Goal: Information Seeking & Learning: Find specific fact

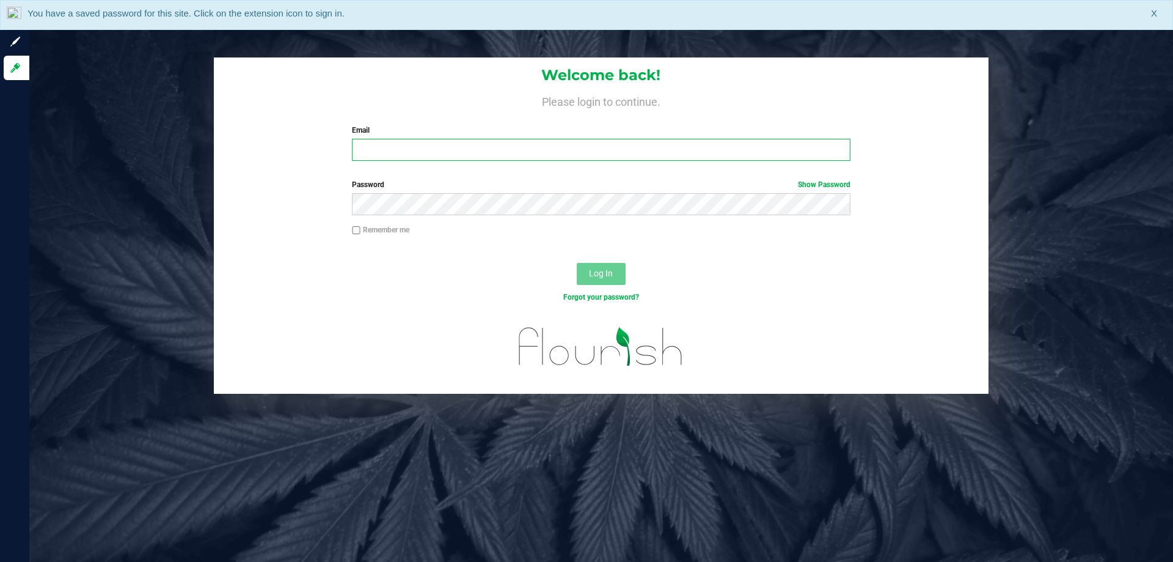
click at [445, 144] on input "Email" at bounding box center [601, 150] width 498 height 22
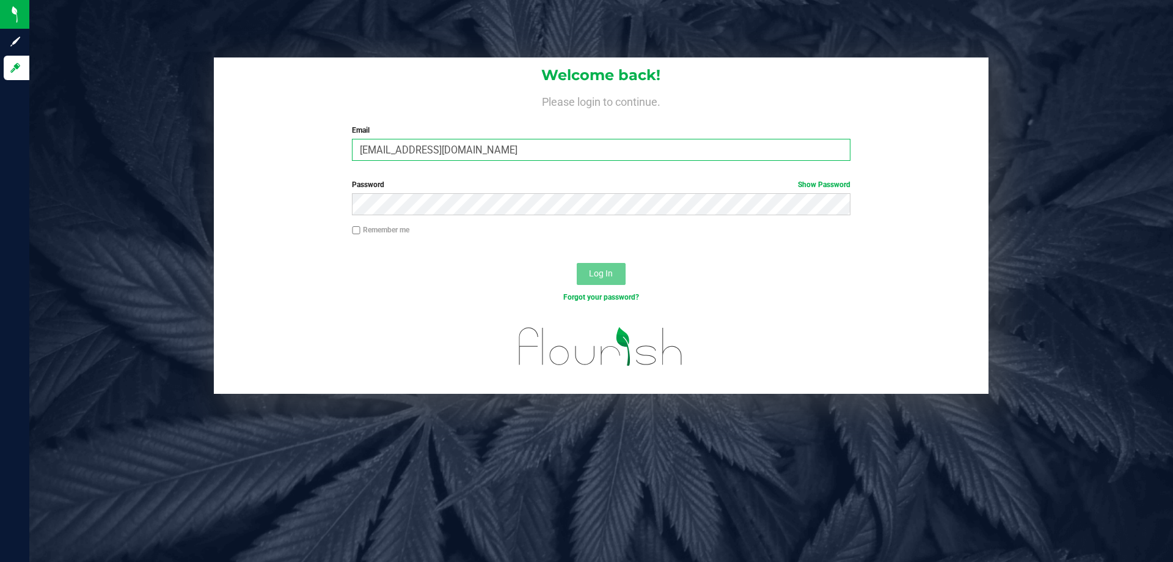
type input "[EMAIL_ADDRESS][DOMAIN_NAME]"
click at [577, 263] on button "Log In" at bounding box center [601, 274] width 49 height 22
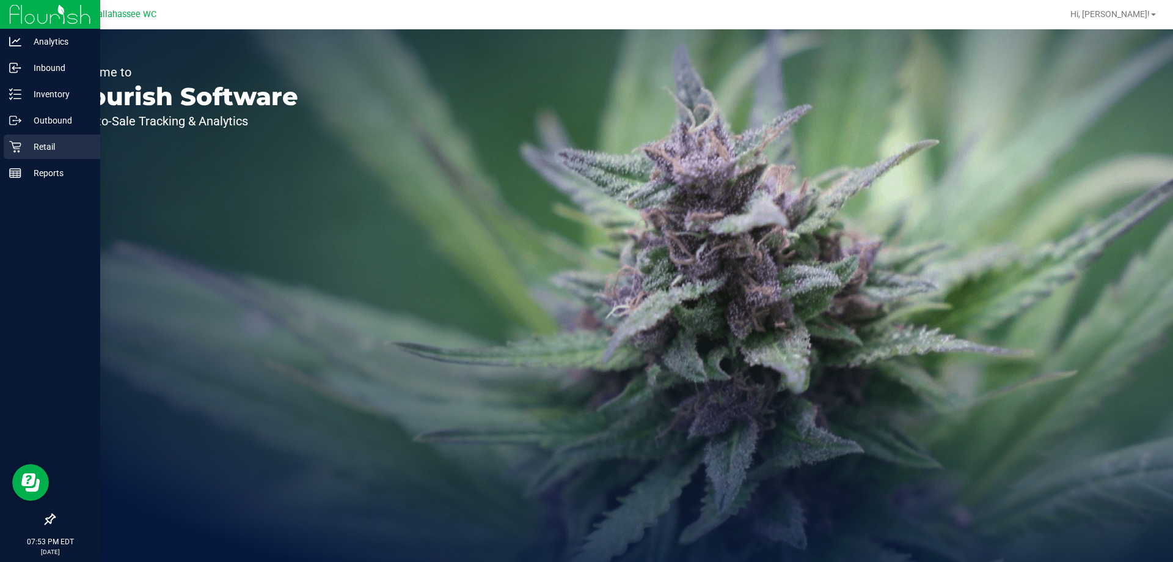
click at [13, 150] on icon at bounding box center [15, 147] width 12 height 12
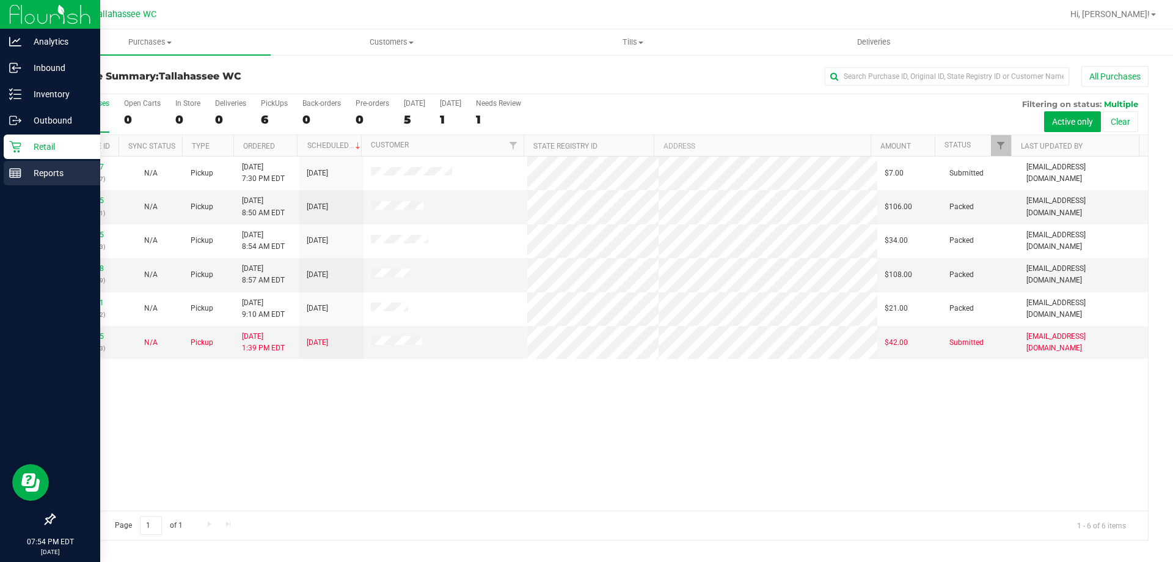
click at [50, 175] on p "Reports" at bounding box center [57, 173] width 73 height 15
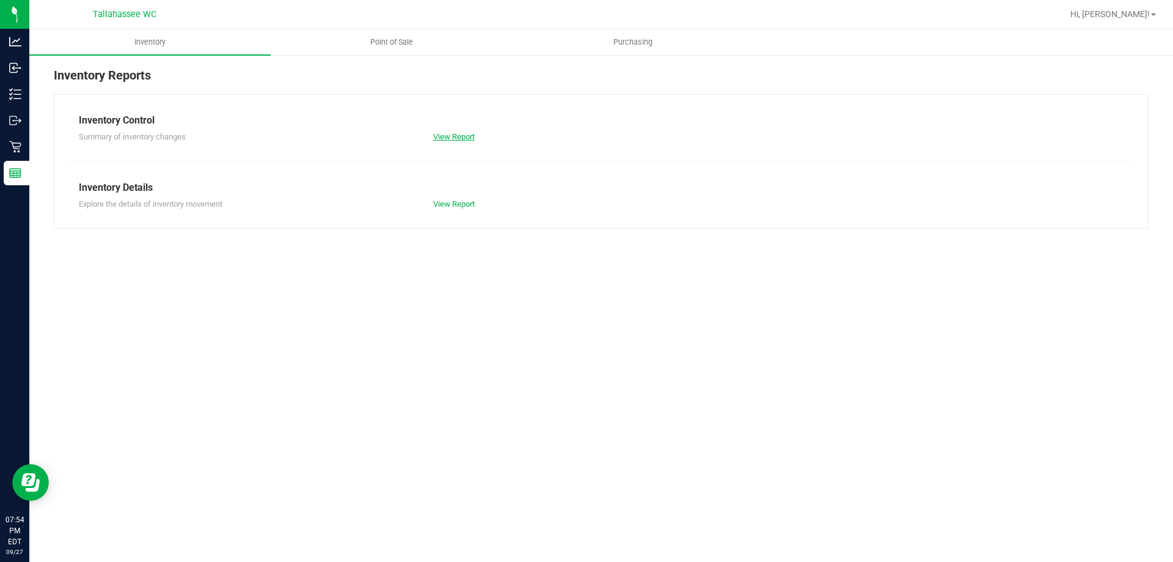
click at [441, 134] on link "View Report" at bounding box center [454, 136] width 42 height 9
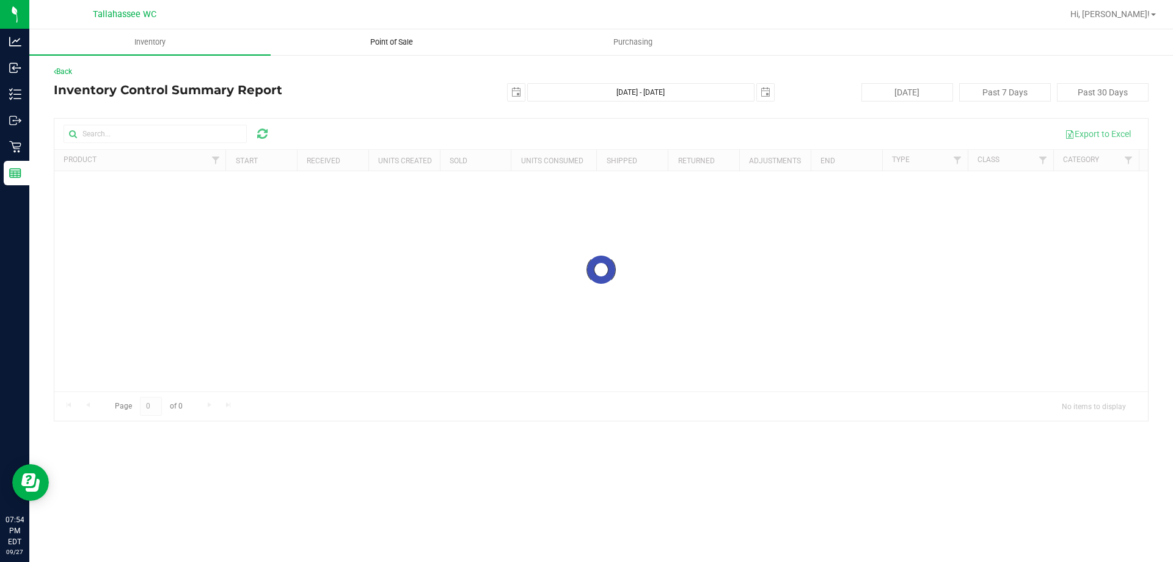
click at [389, 43] on span "Point of Sale" at bounding box center [392, 42] width 76 height 11
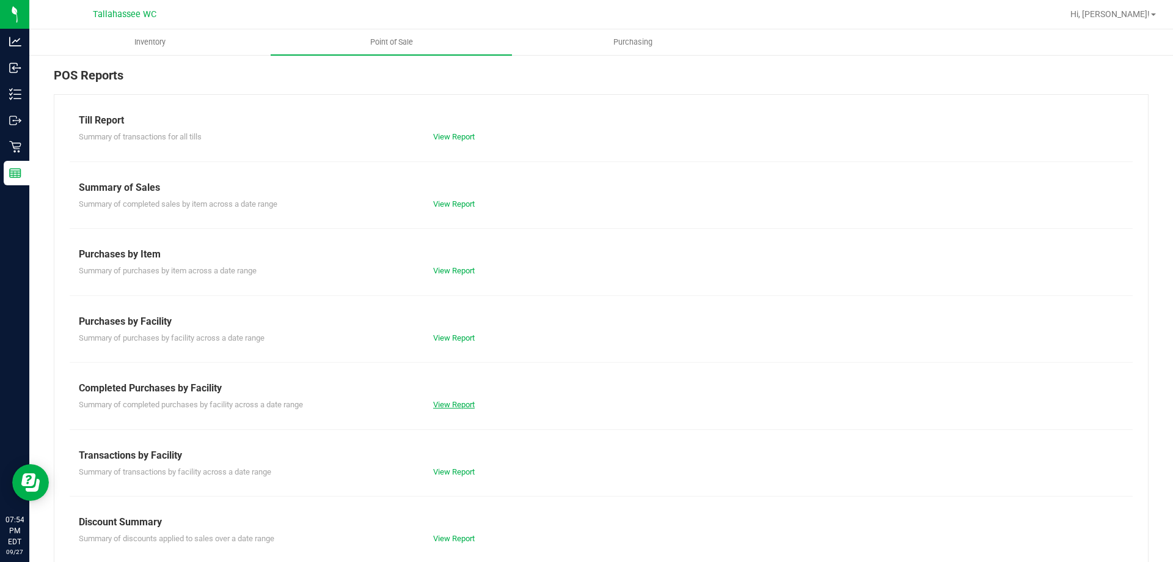
click at [460, 406] on link "View Report" at bounding box center [454, 404] width 42 height 9
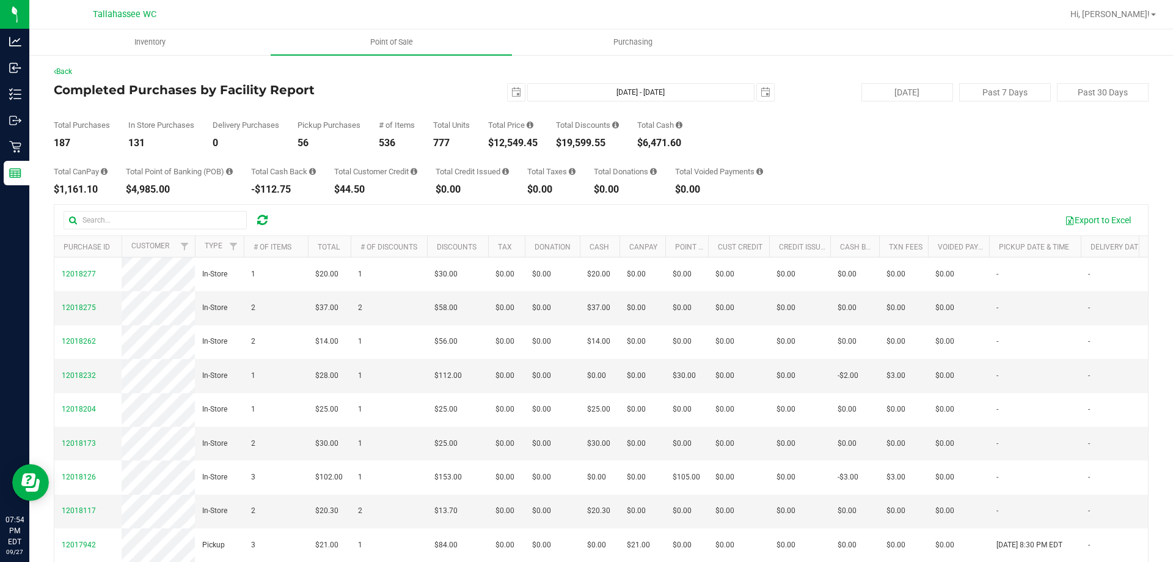
click at [581, 144] on div "$19,599.55" at bounding box center [587, 143] width 63 height 10
copy div "19,599.55"
click at [521, 142] on div "$12,549.45" at bounding box center [512, 143] width 49 height 10
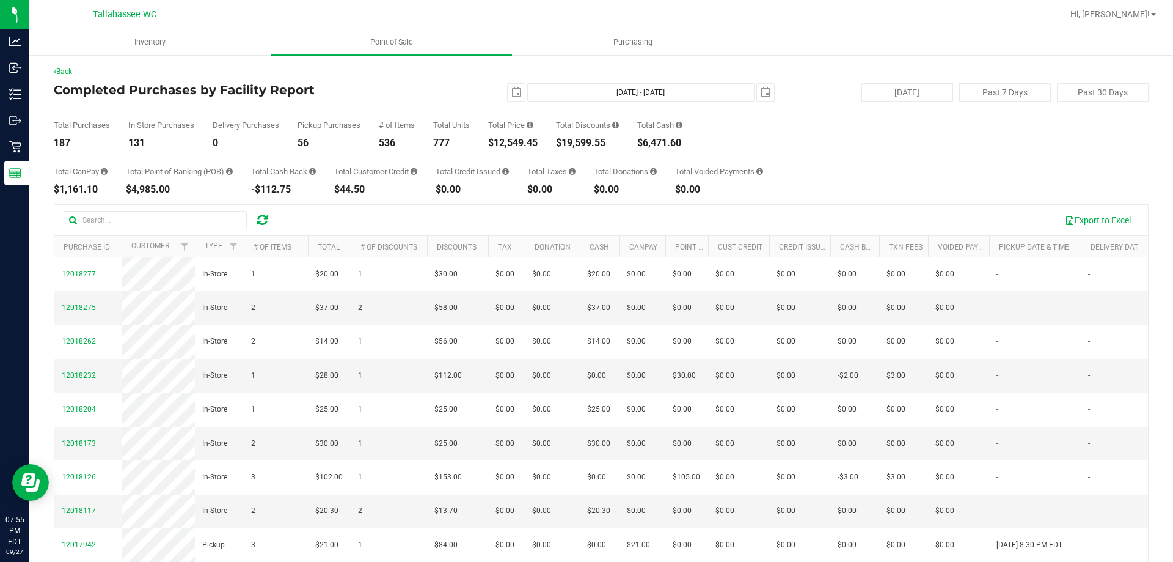
copy div "12,549.45"
click at [60, 143] on div "187" at bounding box center [82, 143] width 56 height 10
copy div "187"
click at [441, 141] on div "777" at bounding box center [451, 143] width 37 height 10
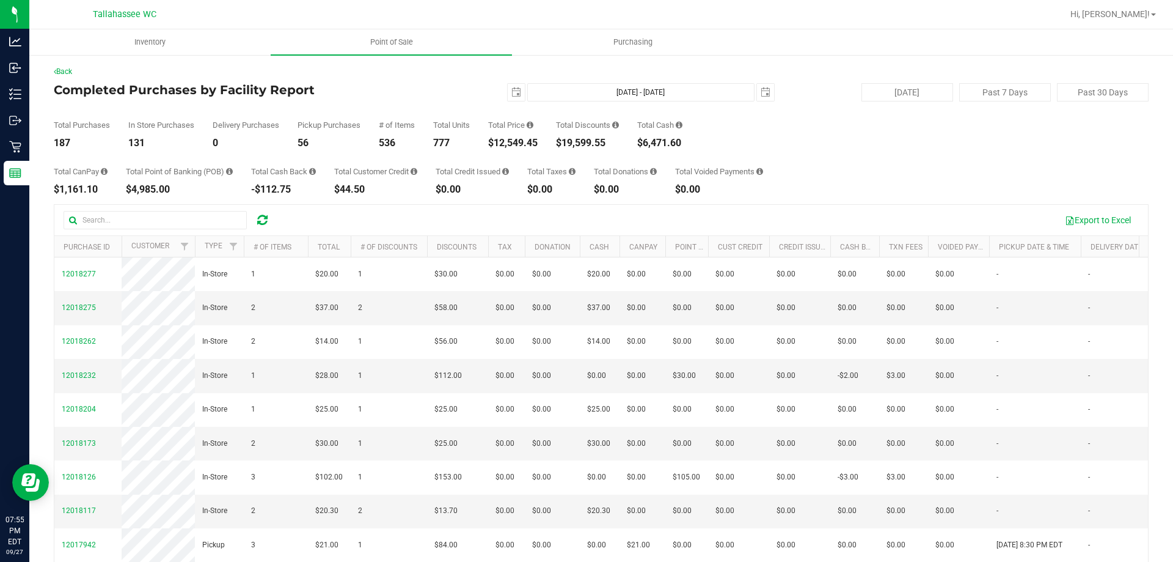
click at [441, 141] on div "777" at bounding box center [451, 143] width 37 height 10
copy div "777"
click at [511, 91] on span "select" at bounding box center [516, 92] width 10 height 10
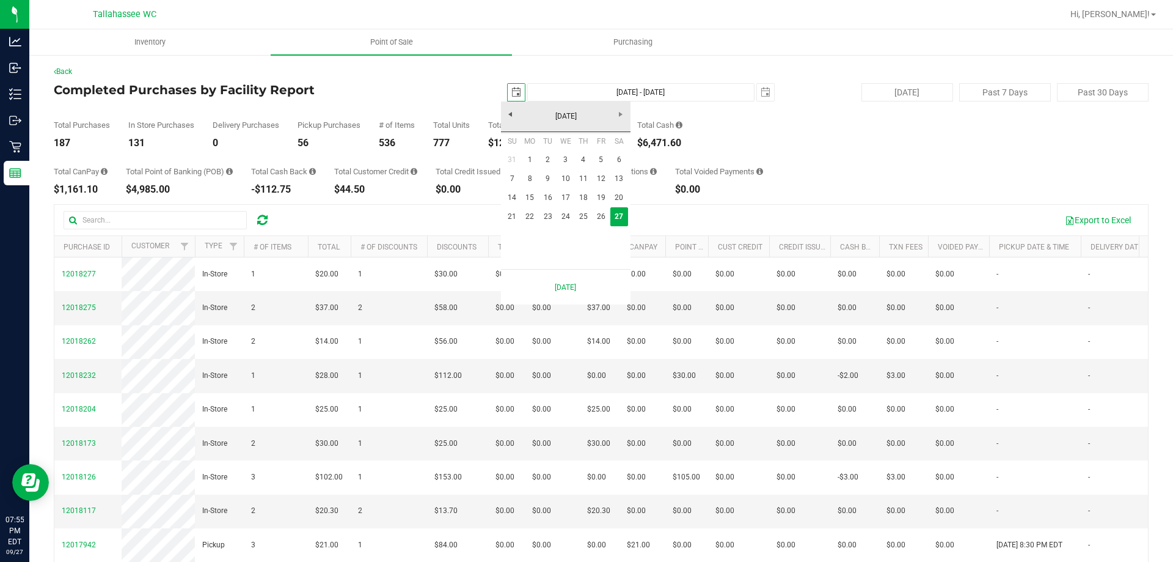
scroll to position [0, 31]
click at [510, 213] on link "21" at bounding box center [513, 216] width 18 height 19
type input "2025-09-21"
type input "Sep 21, 2025 - Sep 27, 2025"
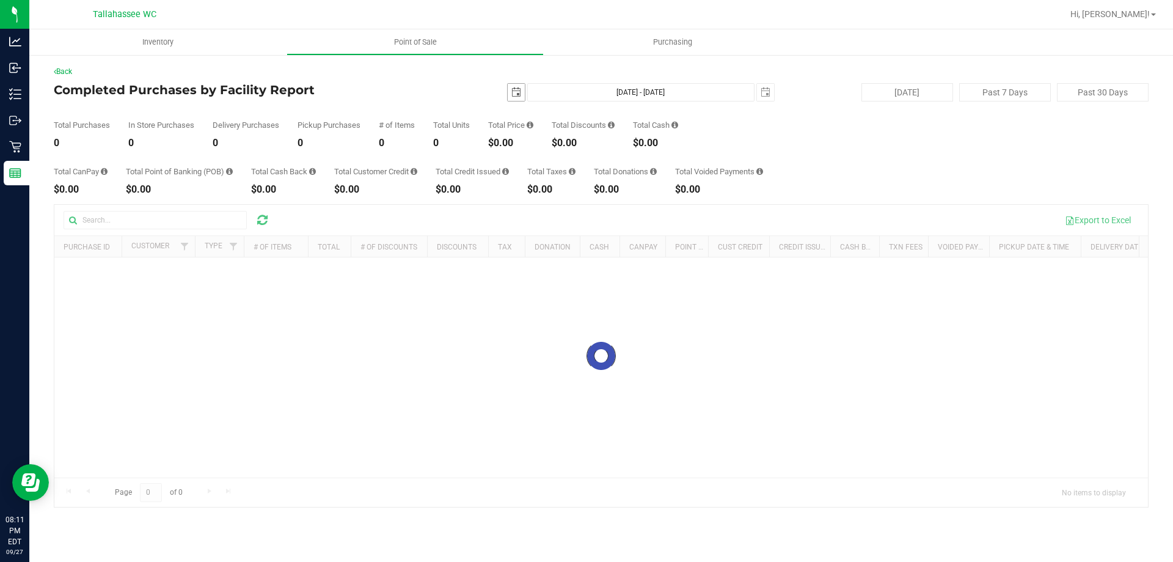
click at [513, 89] on span "select" at bounding box center [516, 92] width 10 height 10
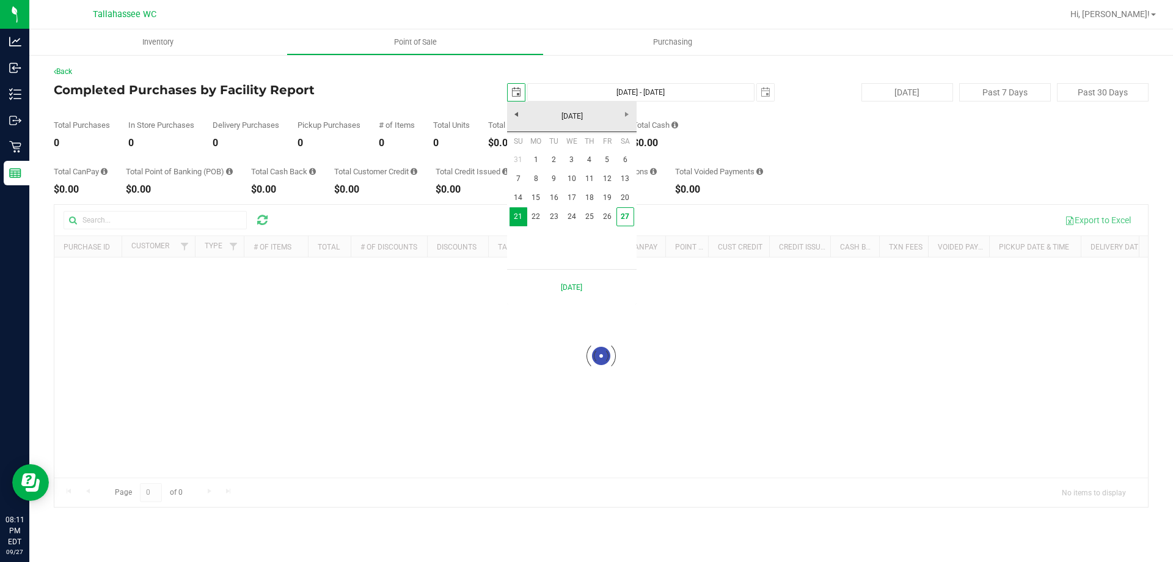
scroll to position [0, 31]
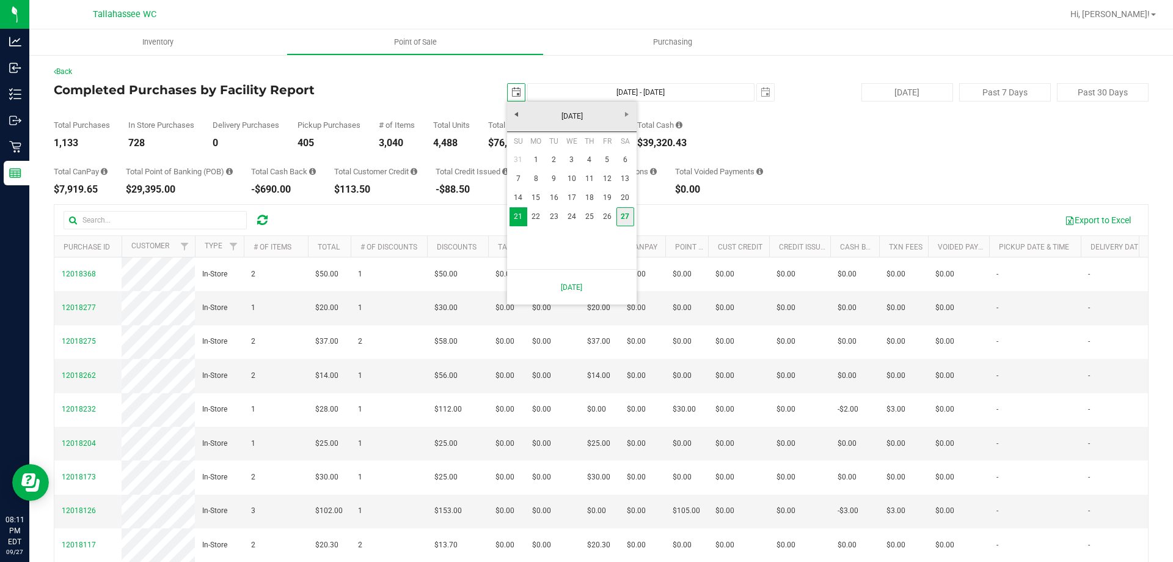
click at [618, 211] on link "27" at bounding box center [626, 216] width 18 height 19
type input "[DATE]"
type input "[DATE] - [DATE]"
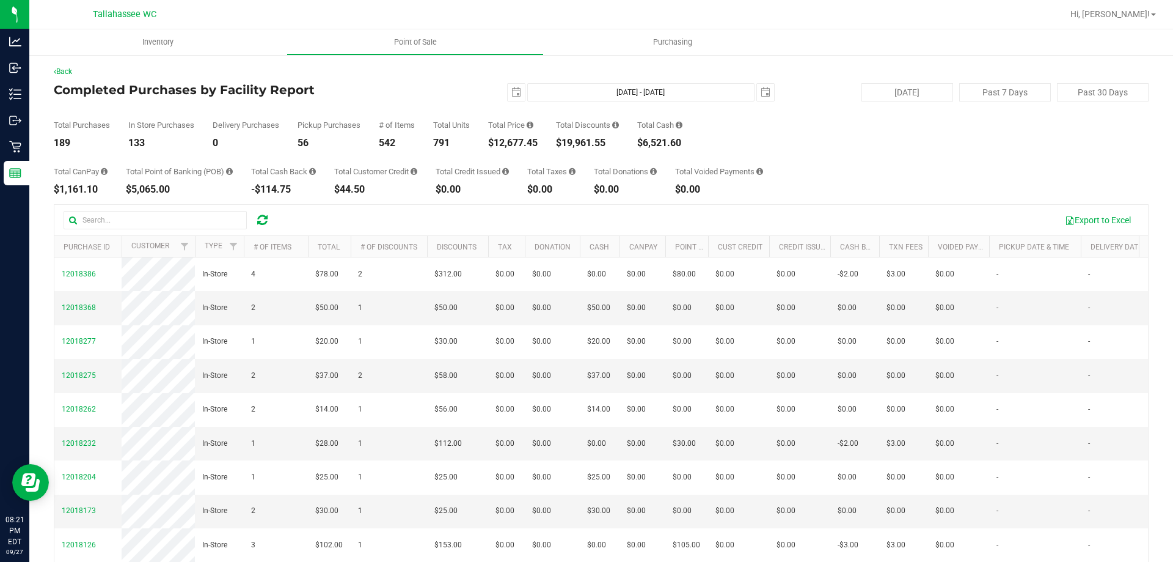
click at [159, 187] on div "$5,065.00" at bounding box center [179, 190] width 107 height 10
copy div "5,065.00"
click at [272, 187] on div "-$114.75" at bounding box center [283, 190] width 65 height 10
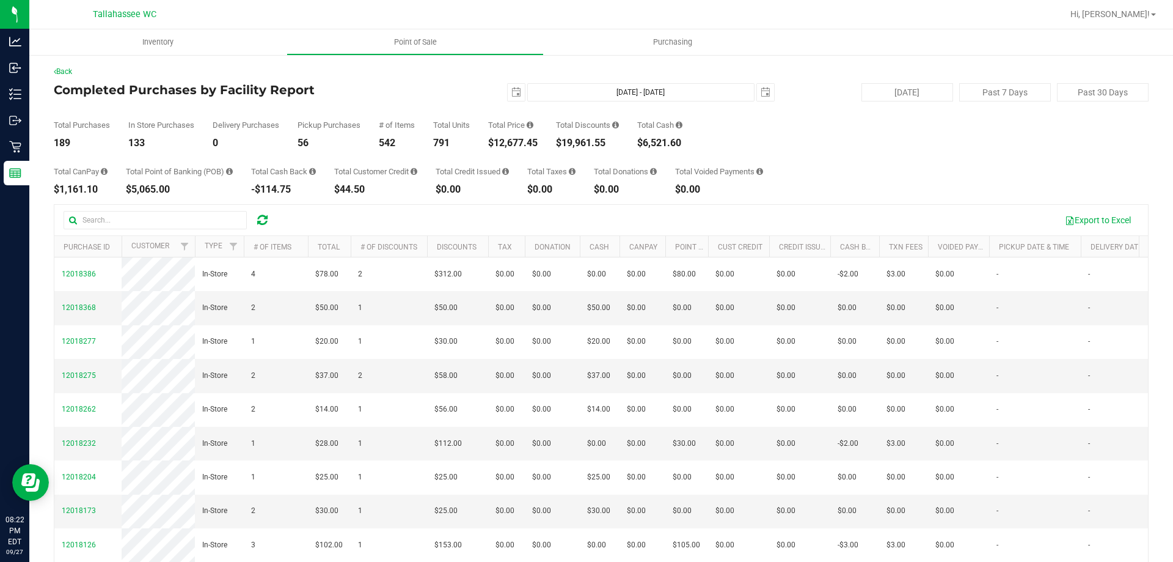
copy div "114.75"
click at [151, 192] on div "$5,065.00" at bounding box center [179, 190] width 107 height 10
copy div "5,065.00"
click at [673, 139] on div "$6,521.60" at bounding box center [659, 143] width 45 height 10
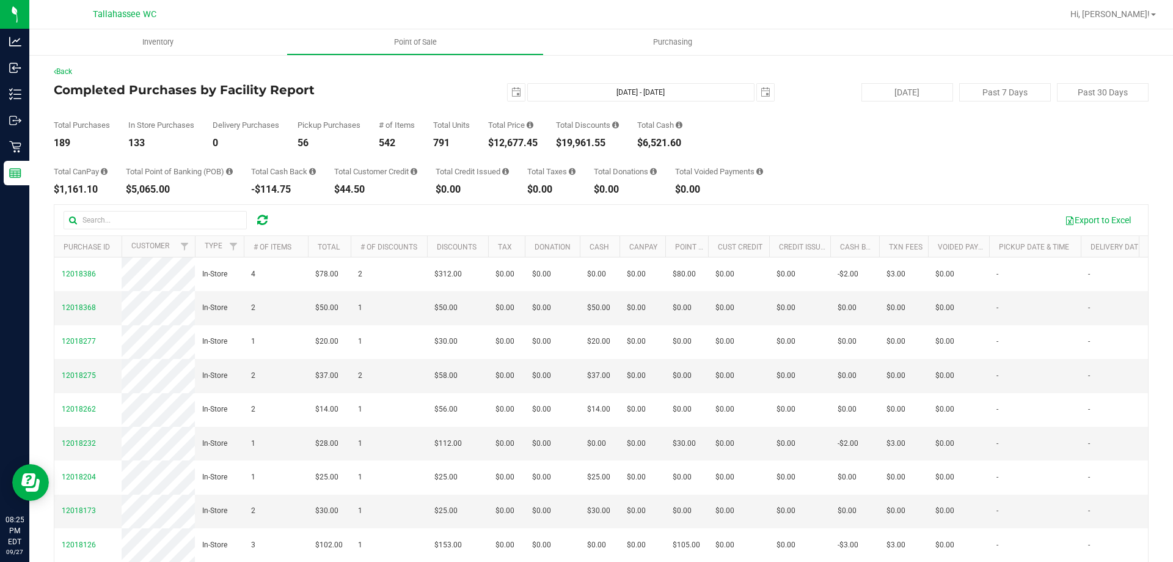
click at [673, 139] on div "$6,521.60" at bounding box center [659, 143] width 45 height 10
copy div "6,521.60"
click at [168, 188] on div "$5,065.00" at bounding box center [179, 190] width 107 height 10
copy div "5,065.00"
